Goal: Task Accomplishment & Management: Complete application form

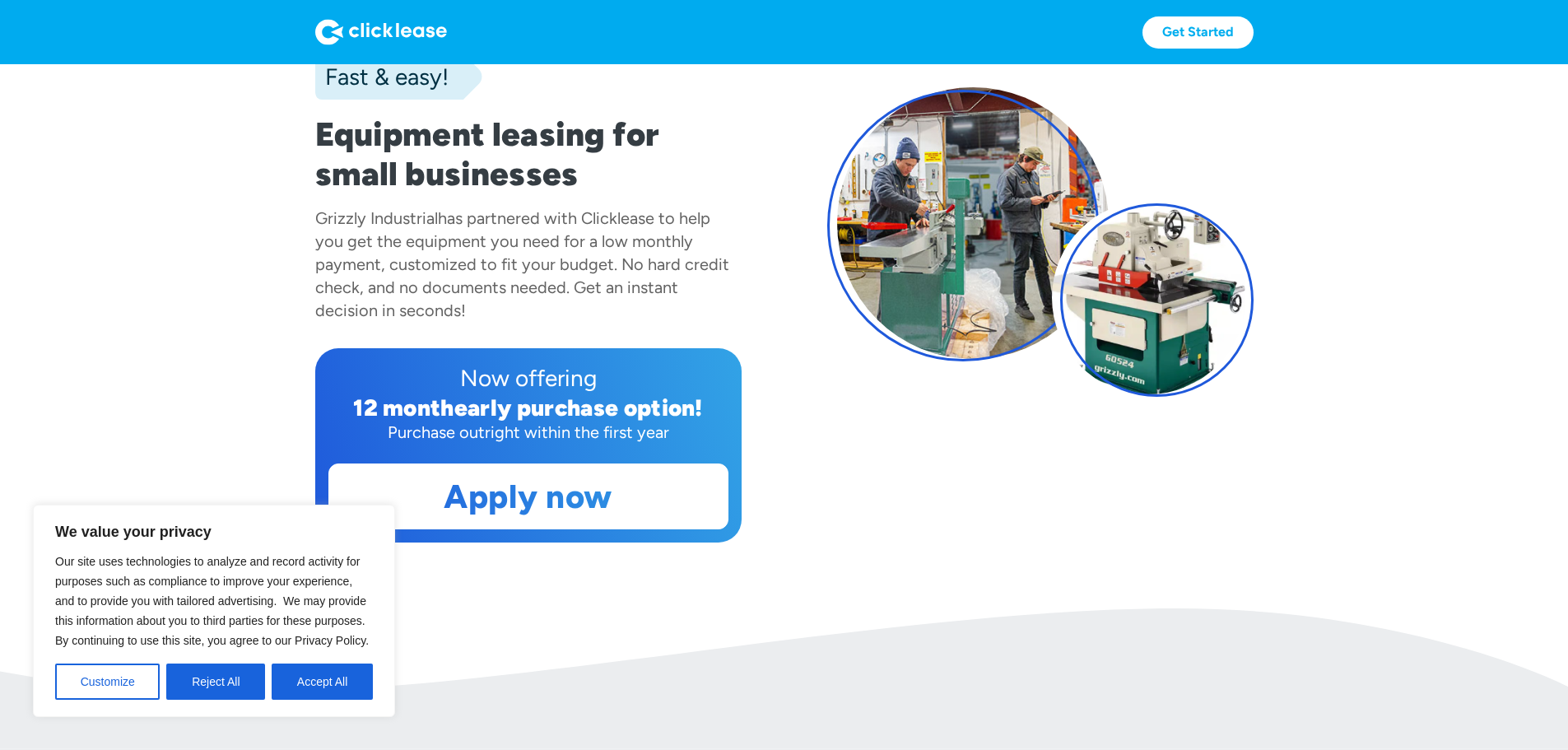
scroll to position [164, 0]
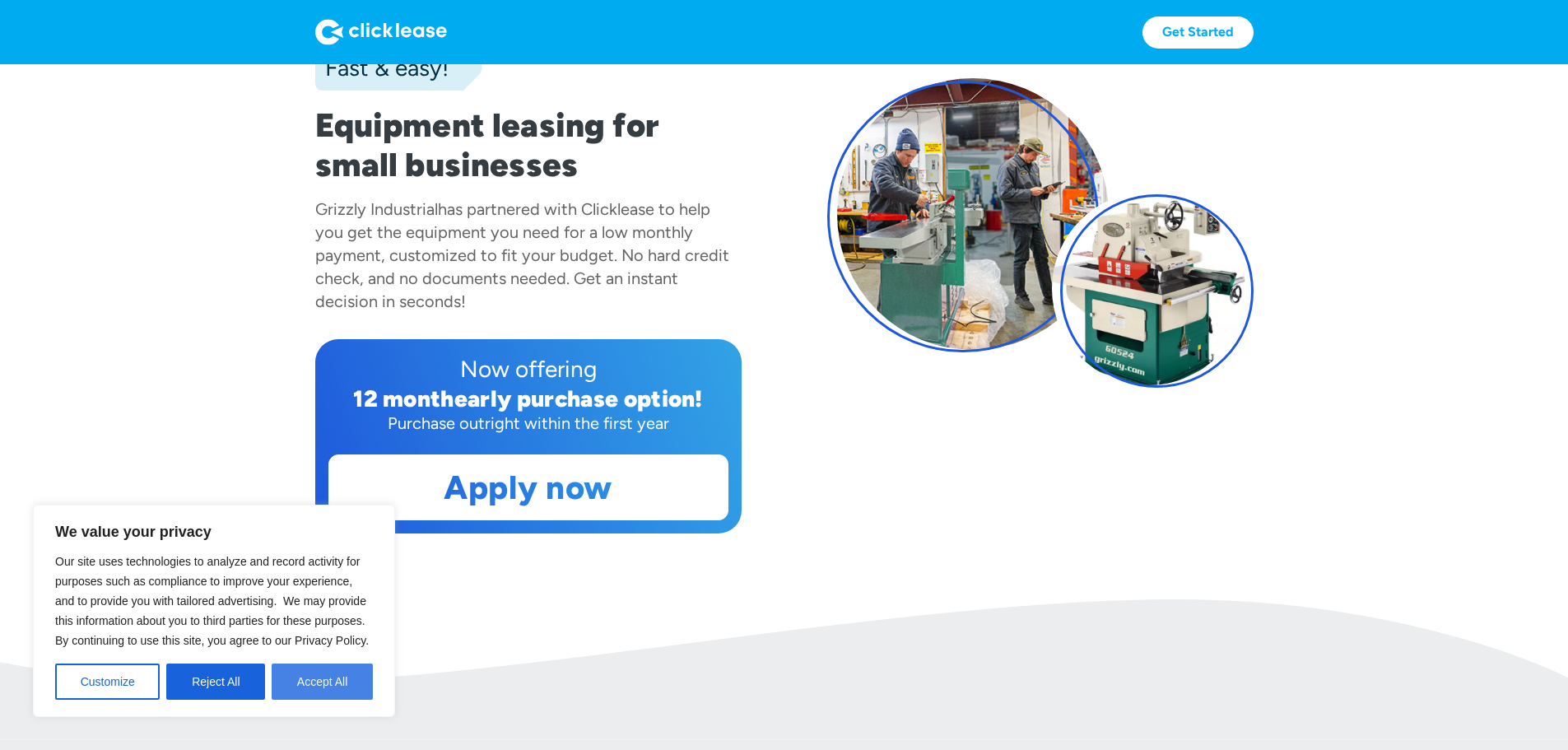
click at [333, 685] on button "Accept All" at bounding box center [322, 682] width 101 height 36
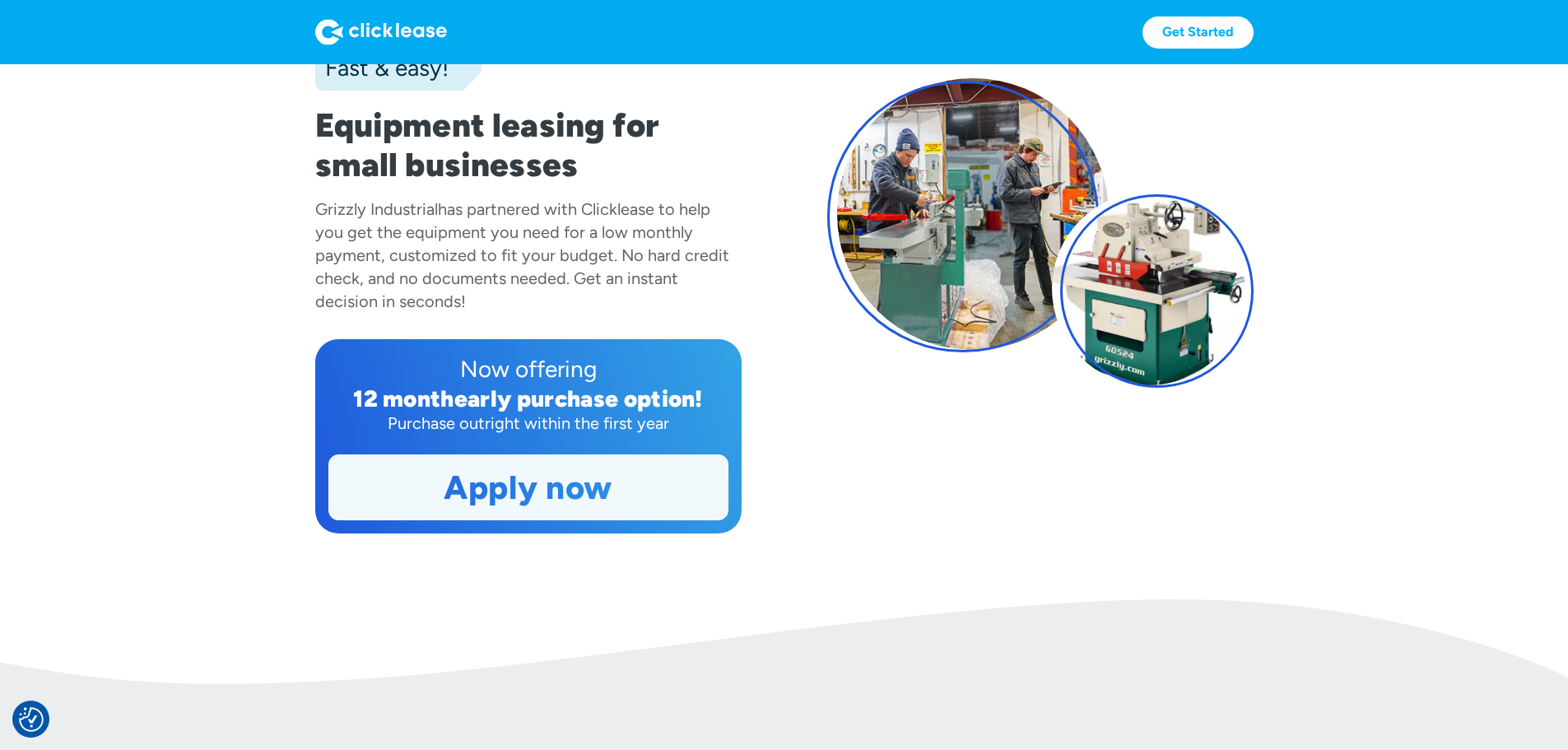
click at [534, 520] on link "Apply now" at bounding box center [528, 487] width 398 height 64
